Goal: Task Accomplishment & Management: Use online tool/utility

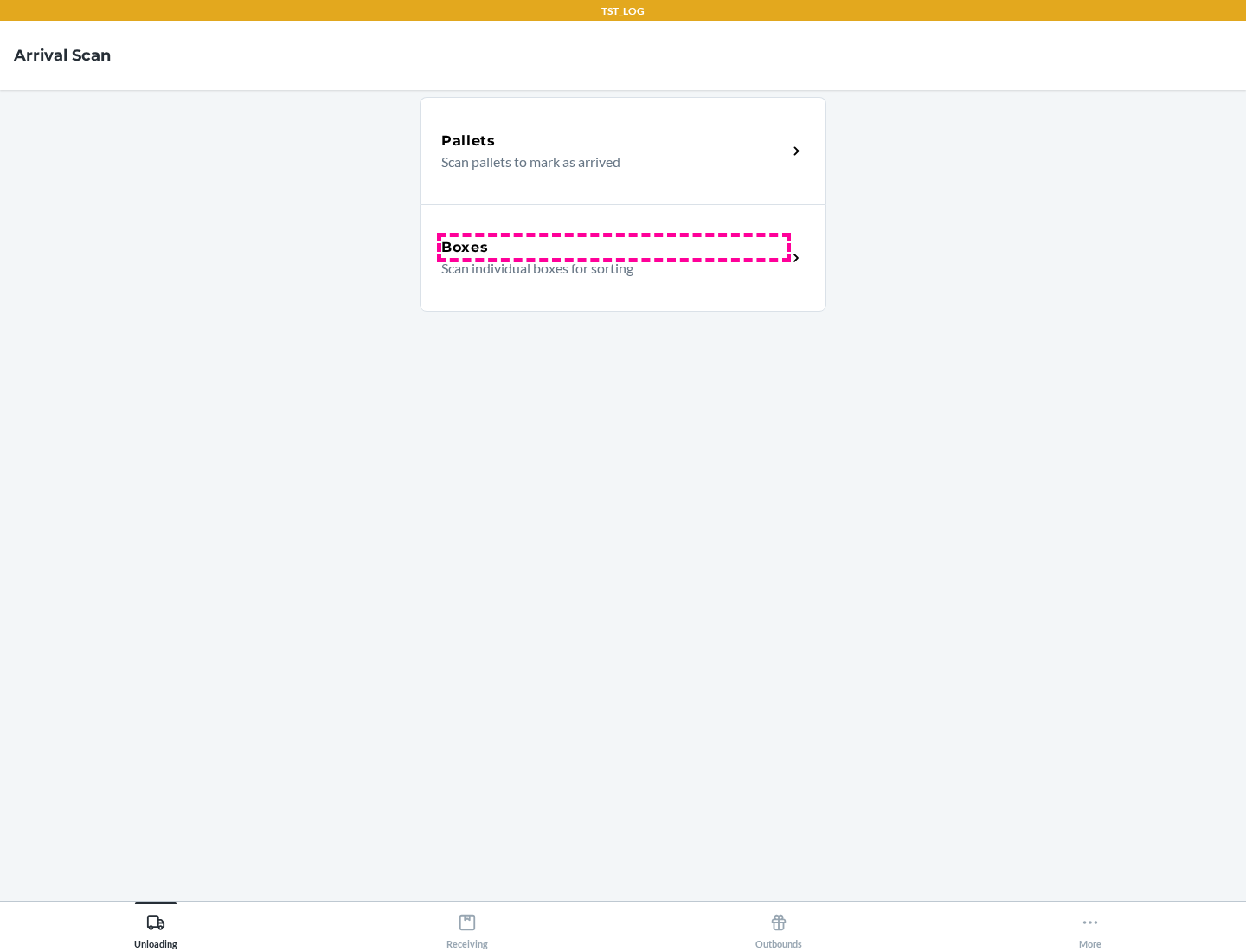
click at [613, 247] on div "Boxes" at bounding box center [613, 247] width 345 height 21
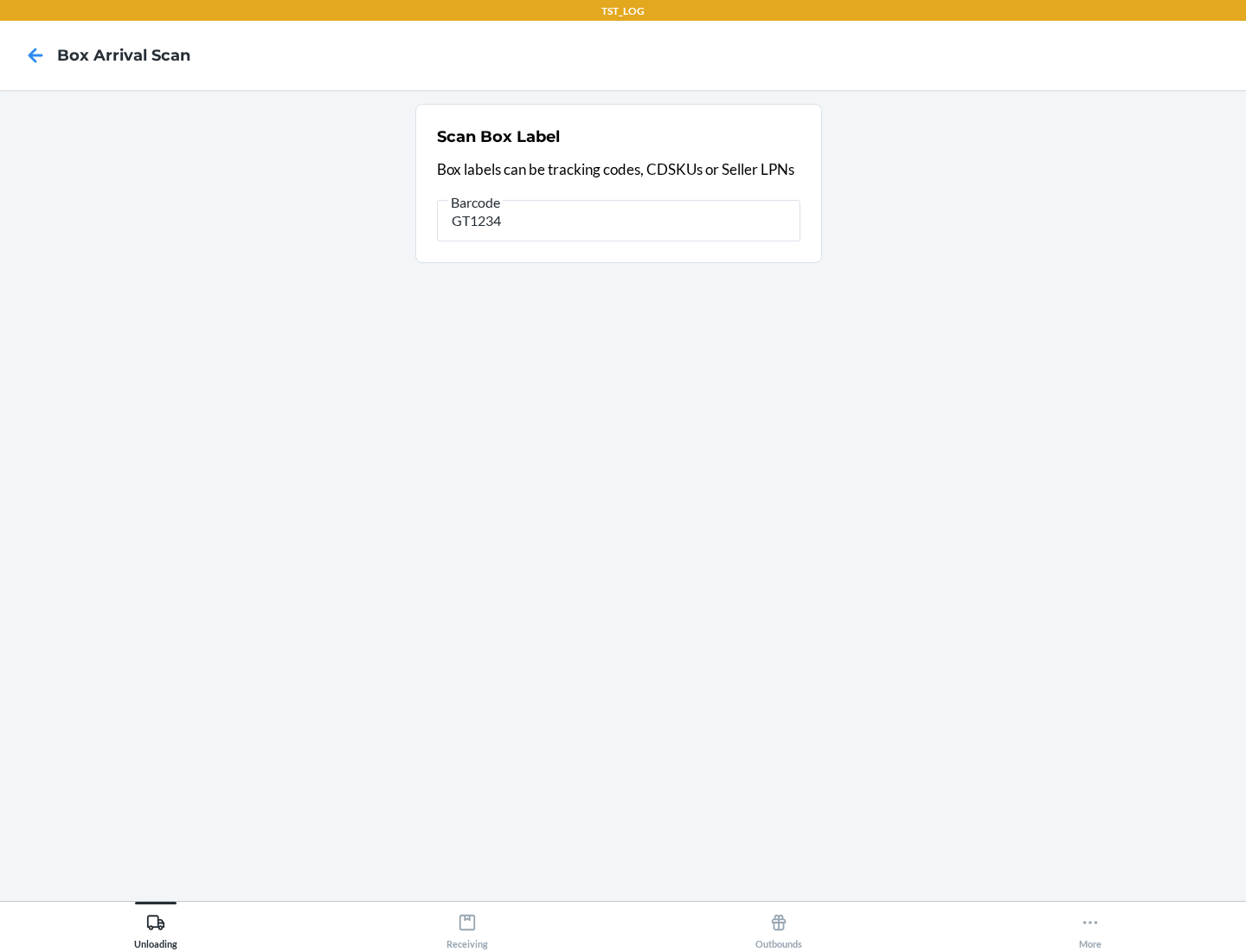
type input "GT1234"
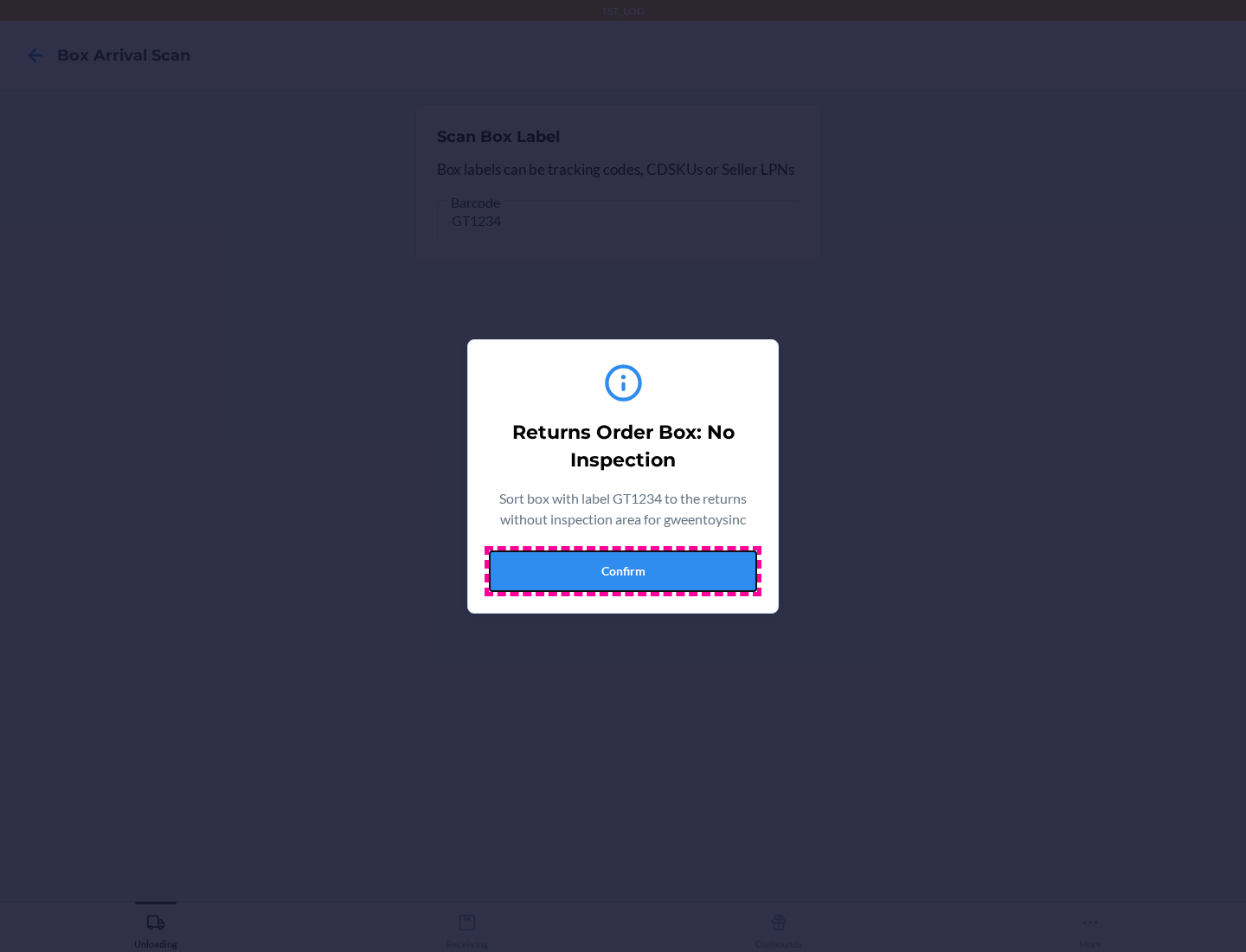
click at [623, 570] on button "Confirm" at bounding box center [623, 571] width 268 height 42
